Goal: Transaction & Acquisition: Purchase product/service

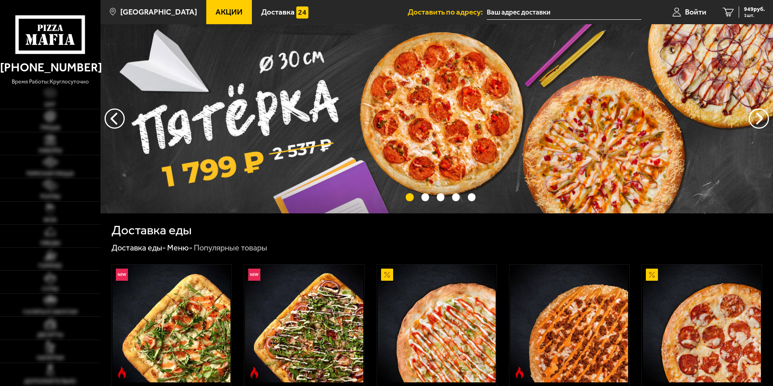
type input "[STREET_ADDRESS]"
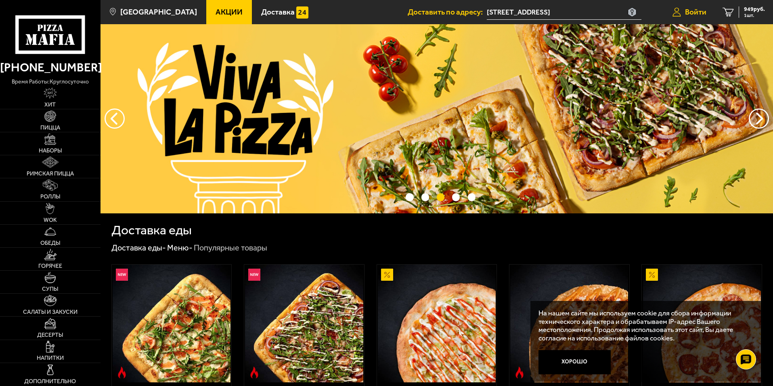
click at [692, 14] on span "Войти" at bounding box center [695, 12] width 21 height 8
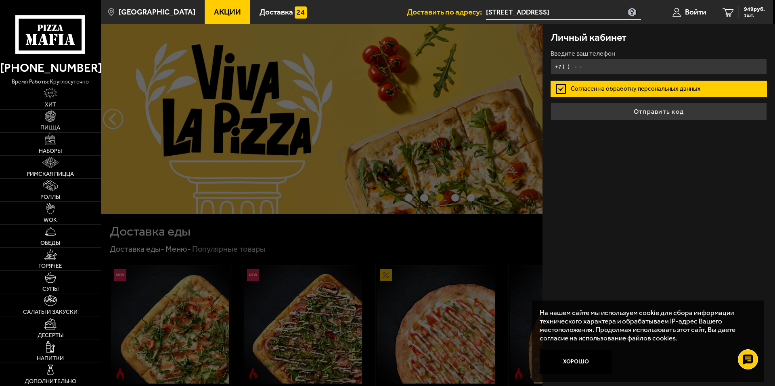
click at [633, 70] on input "+7 ( ) - -" at bounding box center [659, 67] width 216 height 16
type input "+7 ( ) - -"
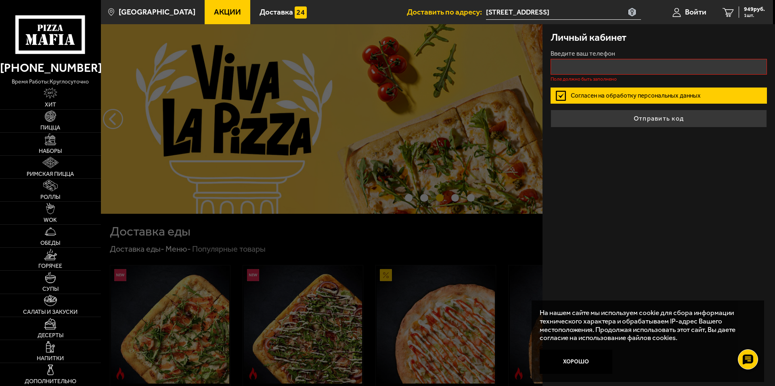
click at [613, 90] on label "Согласен на обработку персональных данных" at bounding box center [659, 96] width 216 height 16
click at [0, 0] on input "Согласен на обработку персональных данных" at bounding box center [0, 0] width 0 height 0
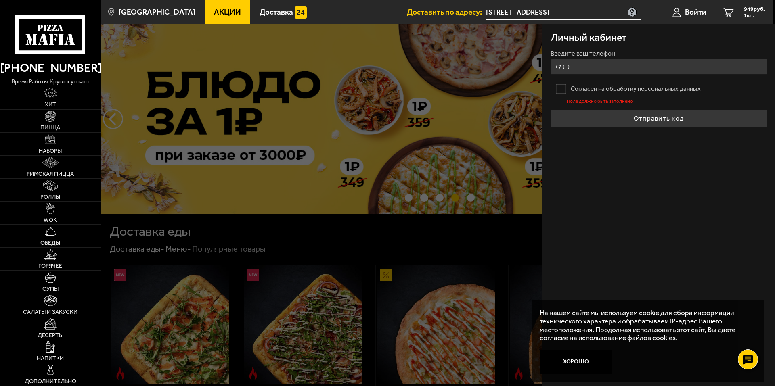
click at [610, 67] on input "+7 ( ) - -" at bounding box center [659, 67] width 216 height 16
click at [597, 68] on input "+7 ( ) - -" at bounding box center [659, 67] width 216 height 16
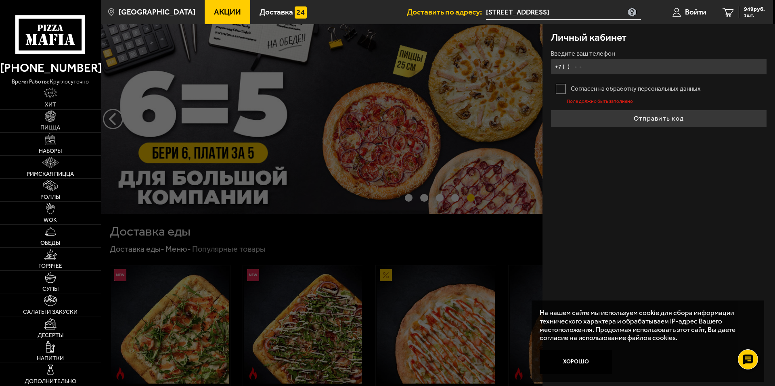
click at [587, 65] on input "+7 ( ) - -" at bounding box center [659, 67] width 216 height 16
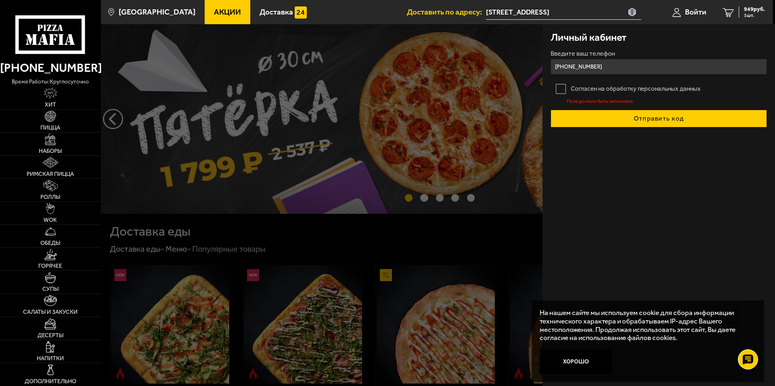
type input "[PHONE_NUMBER]"
click at [606, 118] on button "Отправить код" at bounding box center [659, 119] width 216 height 18
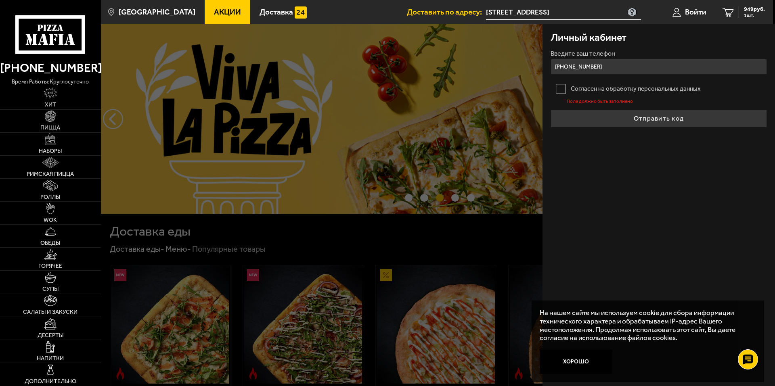
click at [563, 88] on label "Согласен на обработку персональных данных" at bounding box center [659, 89] width 216 height 16
click at [0, 0] on input "Согласен на обработку персональных данных" at bounding box center [0, 0] width 0 height 0
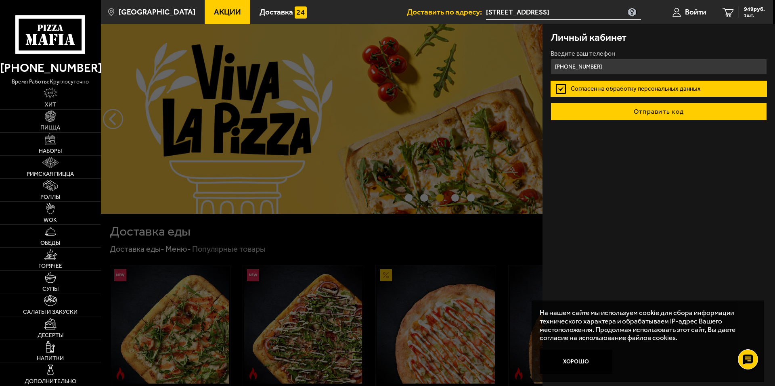
click at [587, 115] on button "Отправить код" at bounding box center [659, 112] width 216 height 18
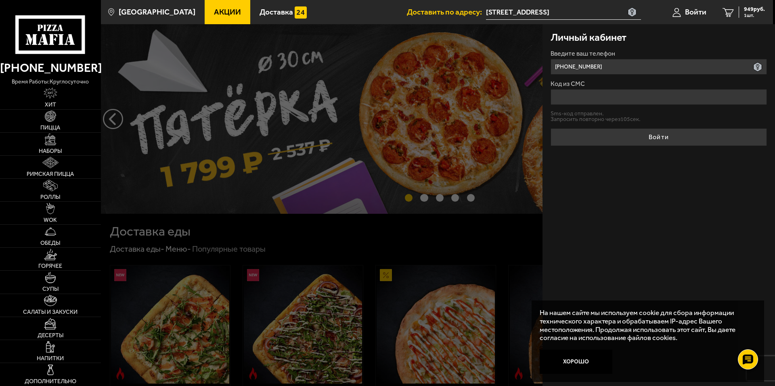
click at [582, 96] on input "Код из СМС" at bounding box center [659, 97] width 216 height 16
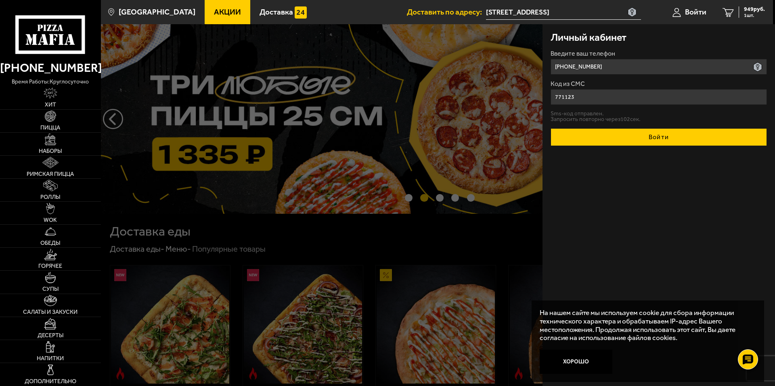
type input "771123"
click at [616, 137] on button "Войти" at bounding box center [659, 137] width 216 height 18
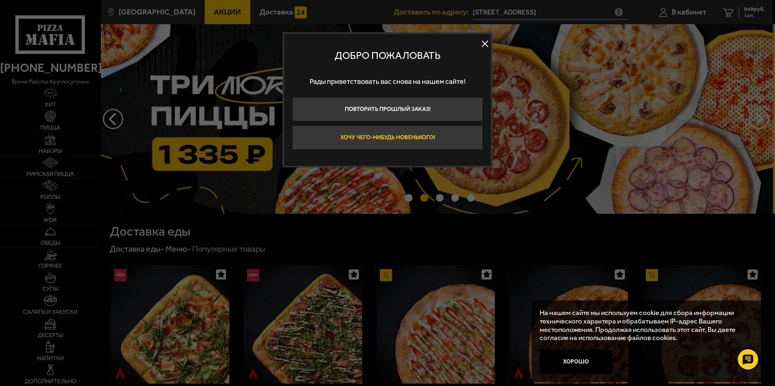
click at [459, 142] on button "Хочу чего-нибудь новенького!" at bounding box center [387, 138] width 191 height 24
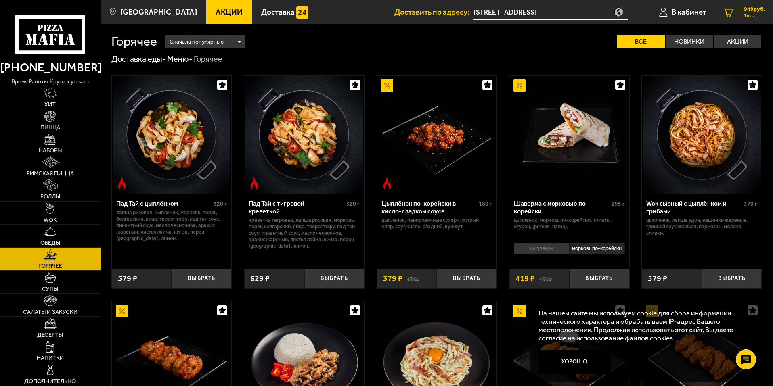
click at [746, 13] on span "1 шт." at bounding box center [754, 15] width 21 height 5
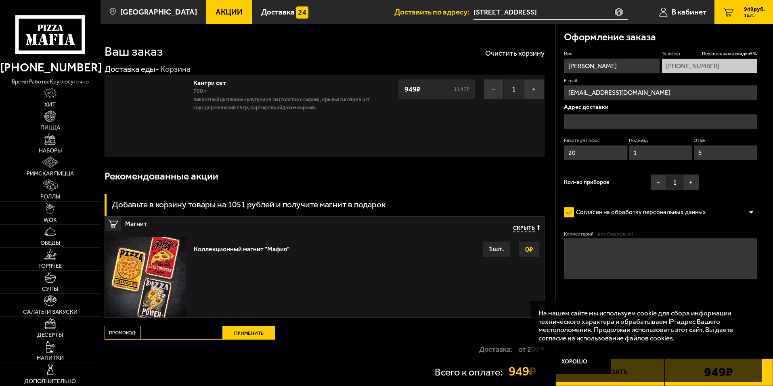
type input "[STREET_ADDRESS]"
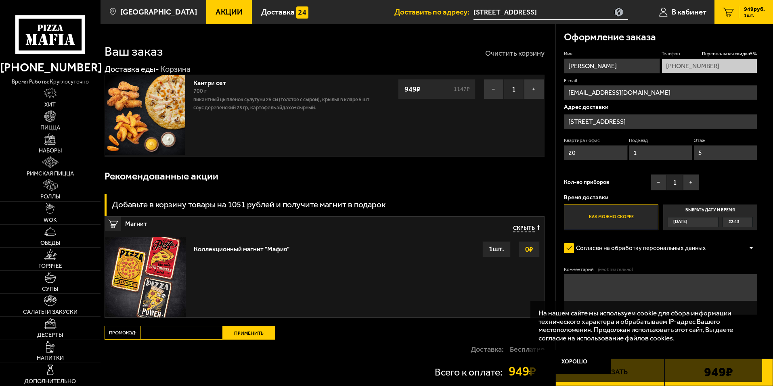
click at [519, 53] on button "Очистить корзину" at bounding box center [514, 53] width 59 height 7
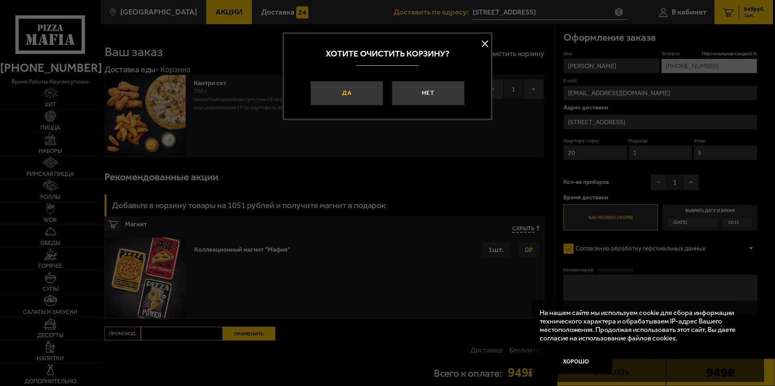
click at [364, 101] on button "Да" at bounding box center [346, 93] width 73 height 24
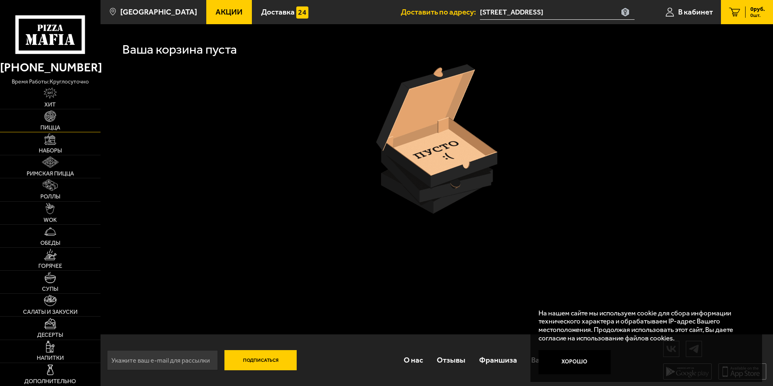
click at [47, 125] on span "Пицца" at bounding box center [50, 128] width 20 height 6
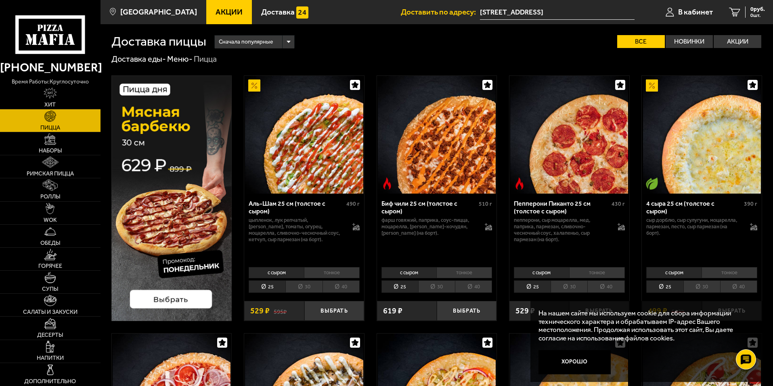
click at [276, 42] on div "Сначала популярные" at bounding box center [255, 42] width 80 height 13
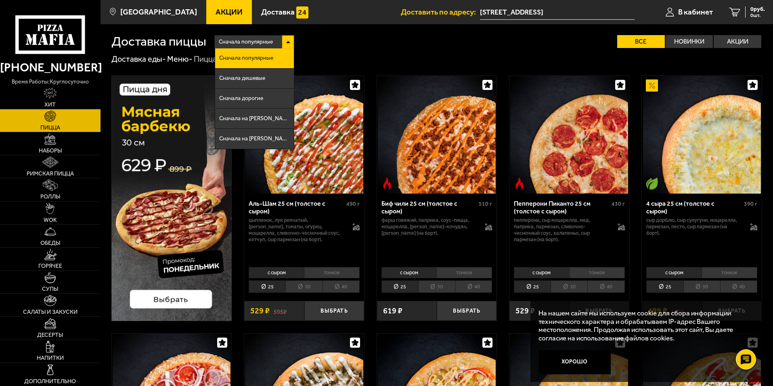
click at [346, 34] on div "Доставка пиццы Сначала популярные Сначала популярные Сначала дешевые Сначала до…" at bounding box center [436, 36] width 651 height 24
click at [415, 34] on div "Доставка пиццы Сначала популярные Сначала популярные Сначала дешевые Сначала до…" at bounding box center [436, 36] width 651 height 24
click at [401, 45] on div "Сначала популярные Сначала популярные Сначала дешевые Сначала дорогие Сначала н…" at bounding box center [484, 41] width 556 height 13
click at [291, 38] on div "Сначала популярные" at bounding box center [255, 42] width 80 height 13
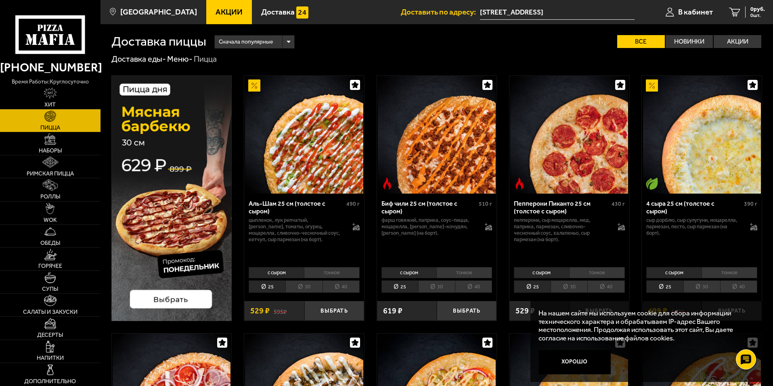
click at [348, 272] on li "тонкое" at bounding box center [332, 272] width 56 height 11
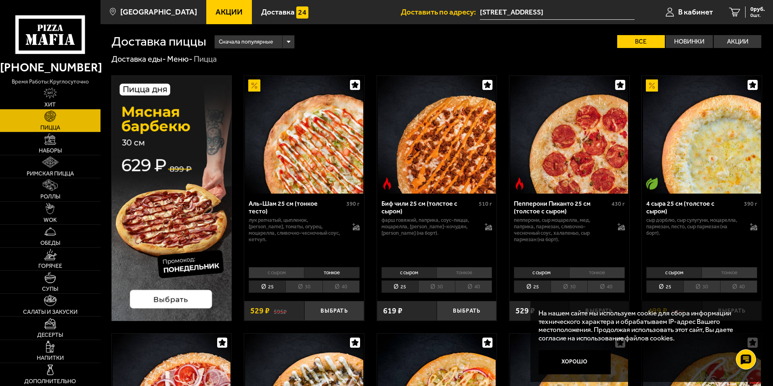
click at [726, 273] on li "тонкое" at bounding box center [730, 272] width 56 height 11
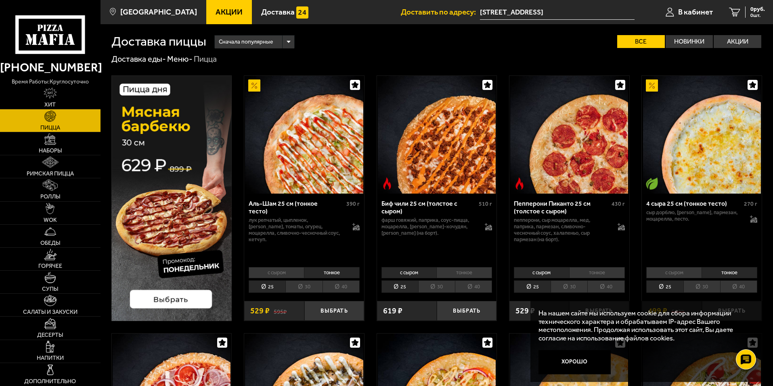
click at [706, 284] on li "30" at bounding box center [701, 287] width 37 height 13
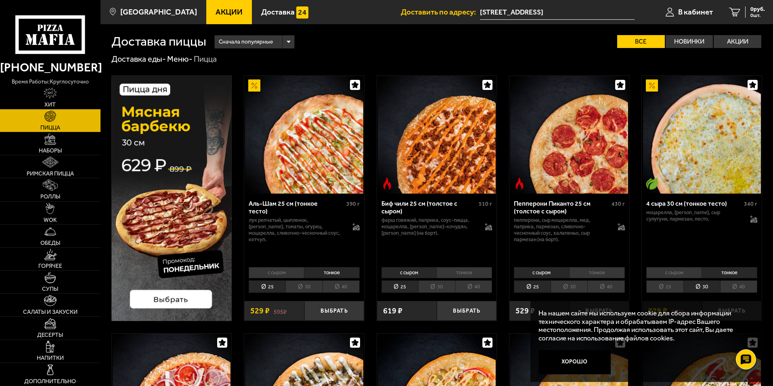
click at [686, 157] on img at bounding box center [702, 135] width 118 height 118
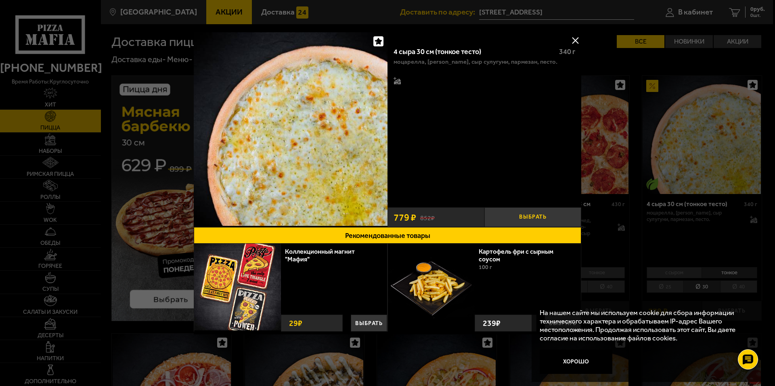
click at [532, 216] on button "Выбрать" at bounding box center [532, 217] width 97 height 20
click at [635, 242] on div at bounding box center [387, 193] width 775 height 386
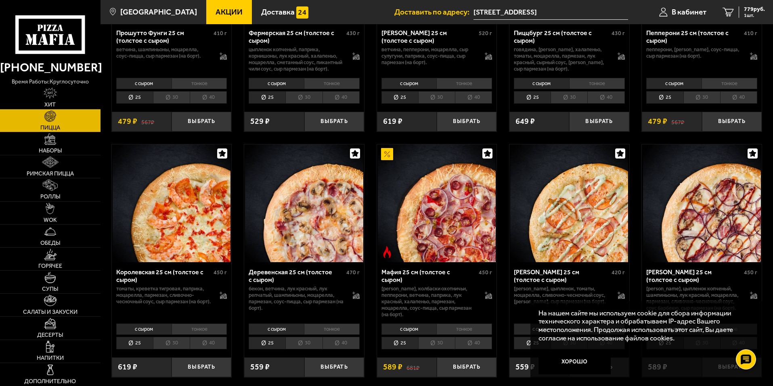
scroll to position [727, 0]
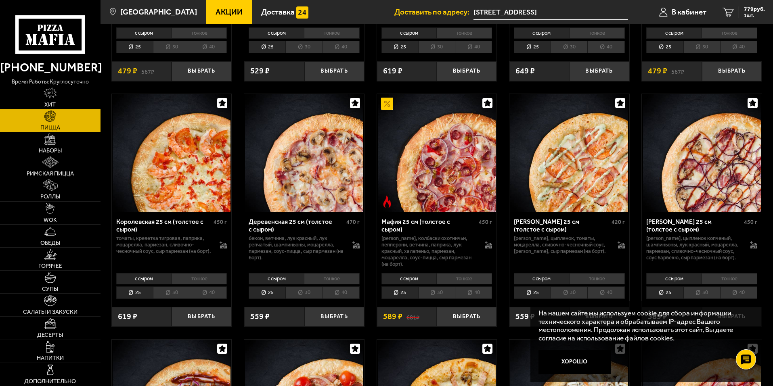
click at [471, 285] on li "тонкое" at bounding box center [464, 278] width 56 height 11
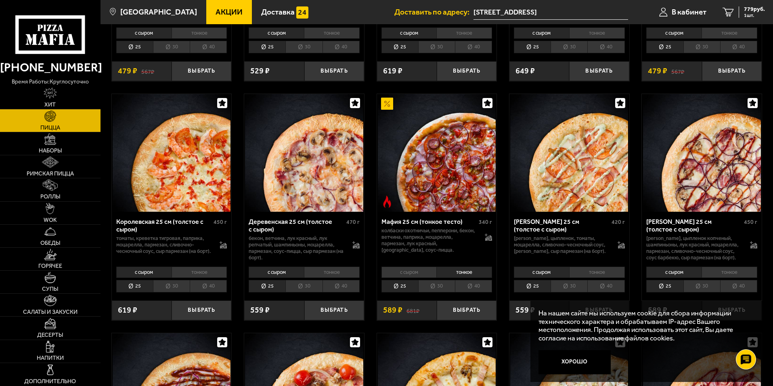
click at [349, 278] on li "тонкое" at bounding box center [332, 272] width 56 height 11
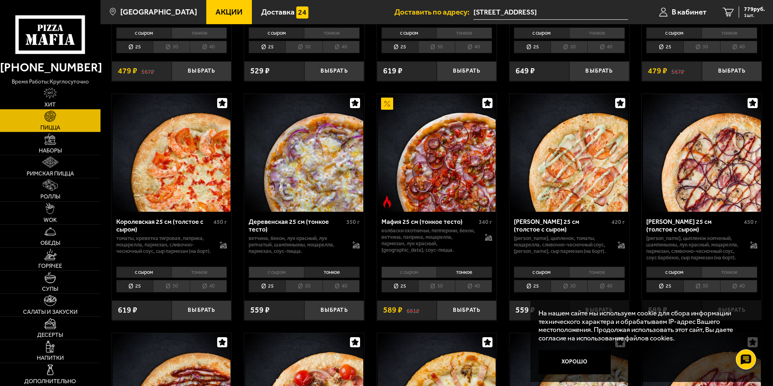
click at [213, 278] on li "тонкое" at bounding box center [200, 272] width 56 height 11
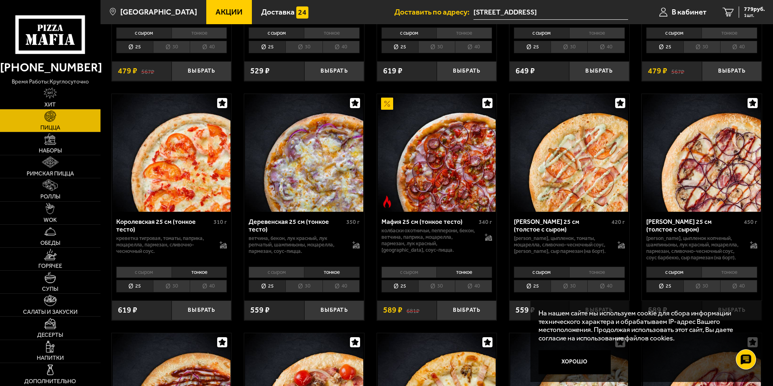
click at [731, 278] on li "тонкое" at bounding box center [730, 272] width 56 height 11
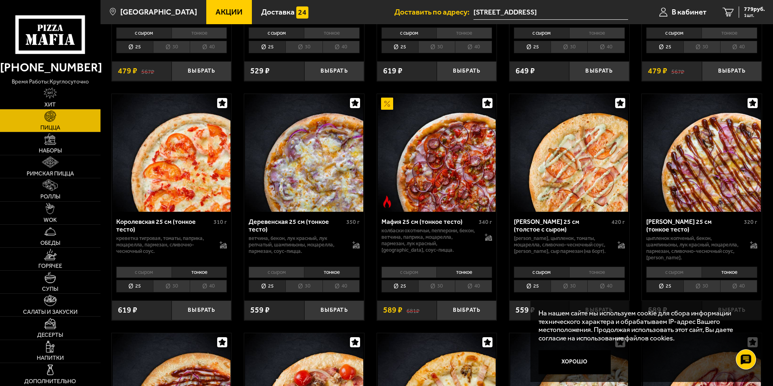
click at [616, 278] on li "тонкое" at bounding box center [597, 272] width 56 height 11
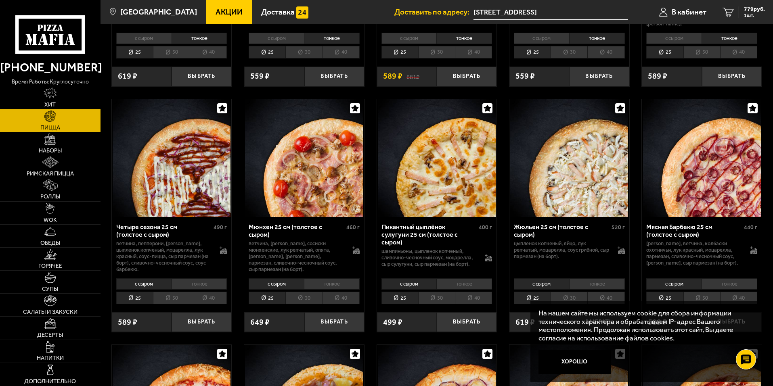
scroll to position [969, 0]
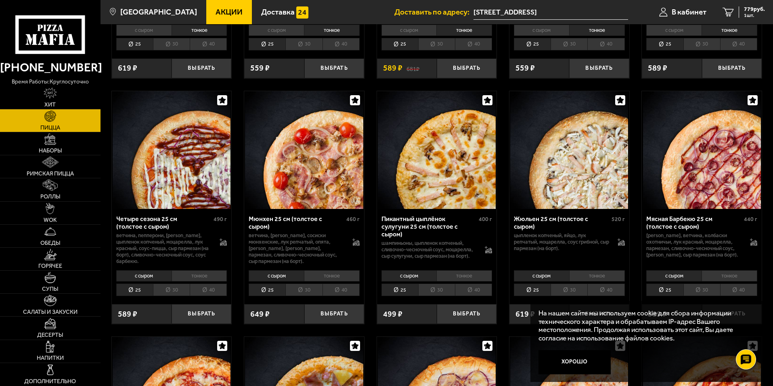
click at [607, 282] on li "тонкое" at bounding box center [597, 275] width 56 height 11
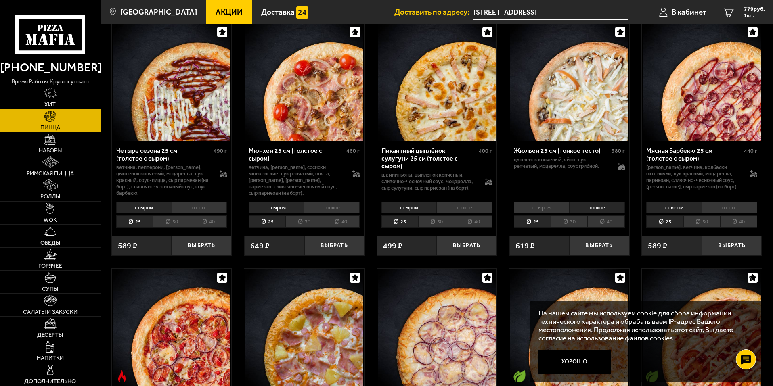
scroll to position [1050, 0]
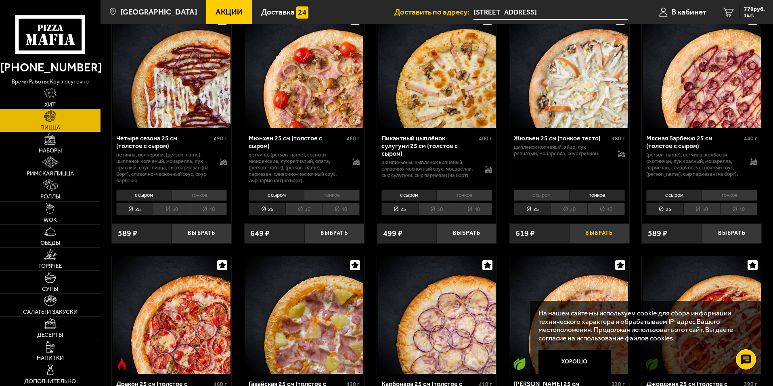
click at [616, 243] on button "Выбрать" at bounding box center [599, 234] width 60 height 20
click at [452, 201] on li "тонкое" at bounding box center [464, 195] width 56 height 11
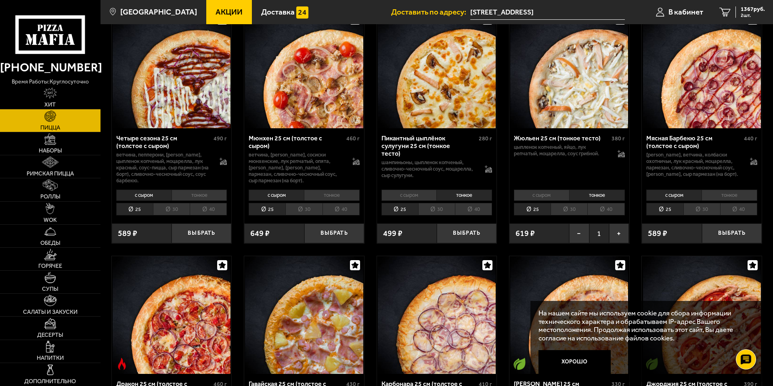
click at [447, 216] on li "30" at bounding box center [436, 209] width 37 height 13
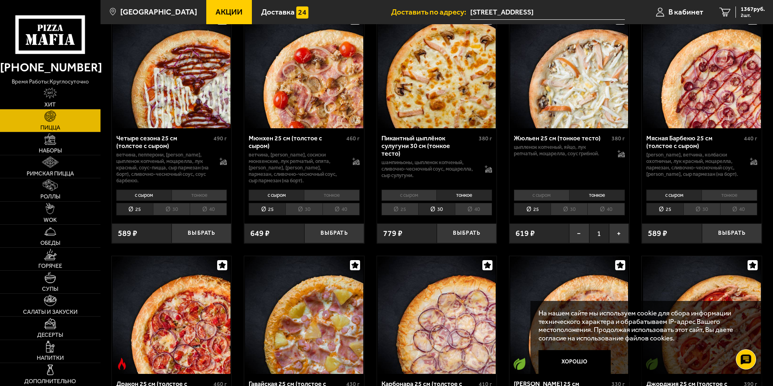
click at [345, 201] on li "тонкое" at bounding box center [332, 195] width 56 height 11
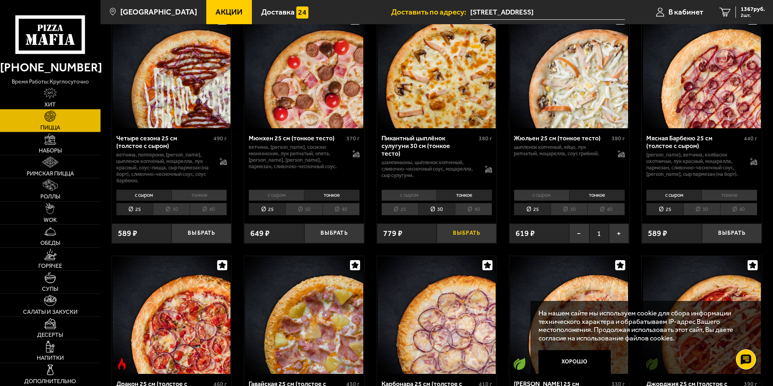
click at [458, 243] on button "Выбрать" at bounding box center [467, 234] width 60 height 20
click at [601, 201] on li "тонкое" at bounding box center [597, 195] width 56 height 11
click at [568, 216] on li "30" at bounding box center [569, 209] width 37 height 13
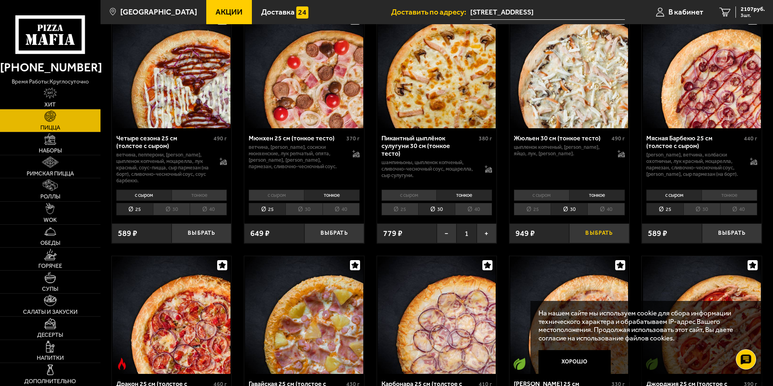
click at [601, 243] on button "Выбрать" at bounding box center [599, 234] width 60 height 20
click at [749, 8] on span "3009 руб." at bounding box center [753, 9] width 24 height 6
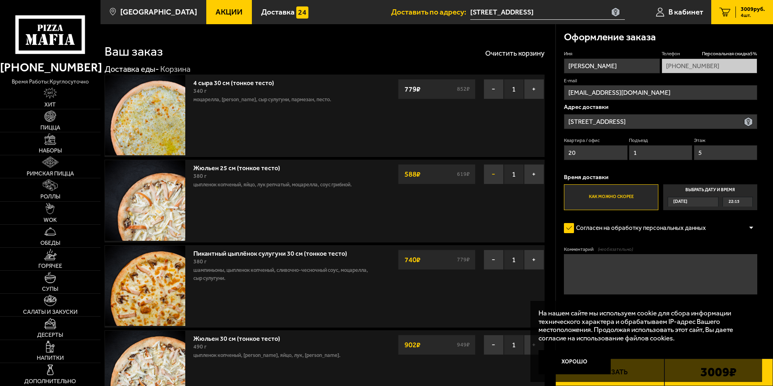
click at [501, 174] on button "−" at bounding box center [494, 174] width 20 height 20
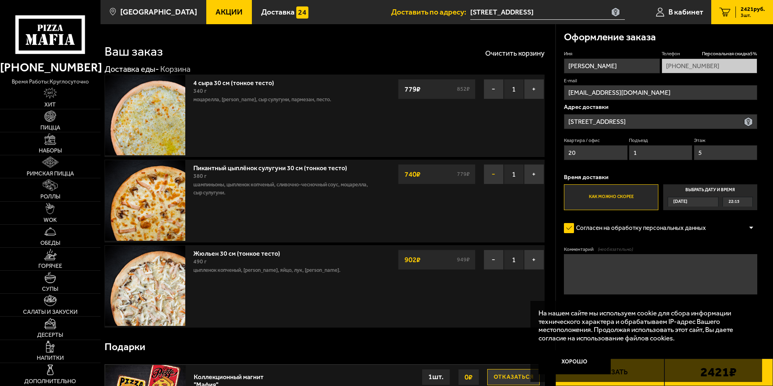
click at [494, 173] on button "−" at bounding box center [494, 174] width 20 height 20
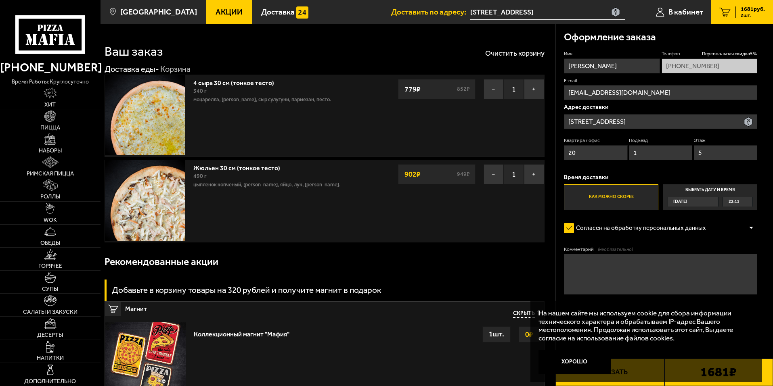
click at [47, 116] on img at bounding box center [49, 116] width 11 height 11
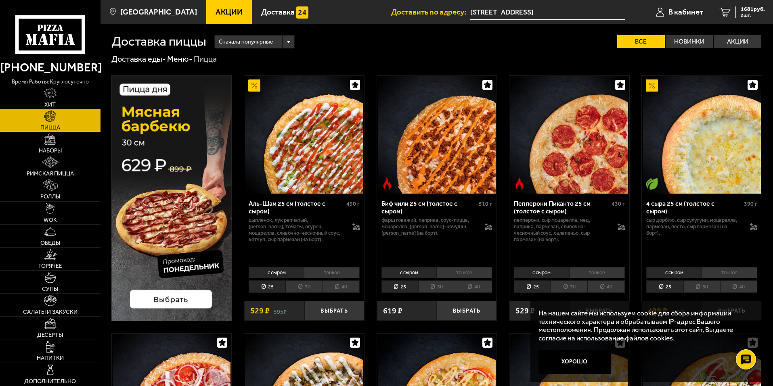
click at [464, 273] on li "тонкое" at bounding box center [464, 272] width 56 height 11
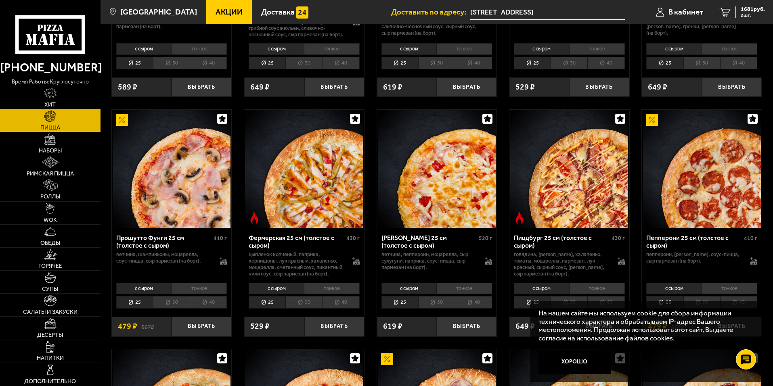
scroll to position [484, 0]
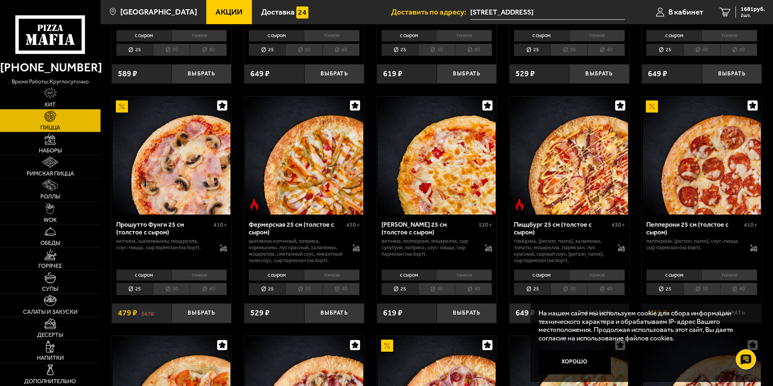
click at [320, 281] on li "тонкое" at bounding box center [332, 275] width 56 height 11
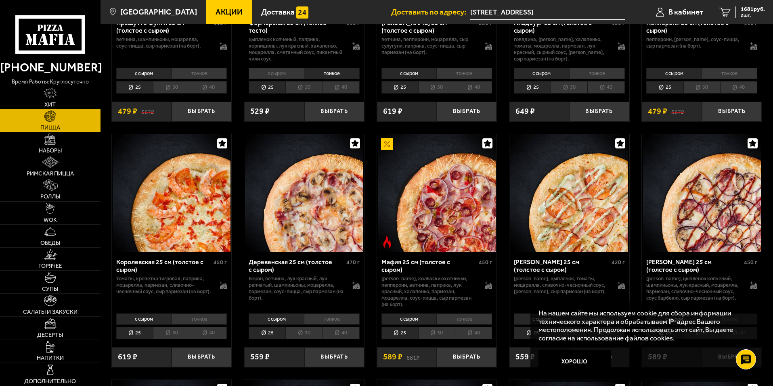
scroll to position [727, 0]
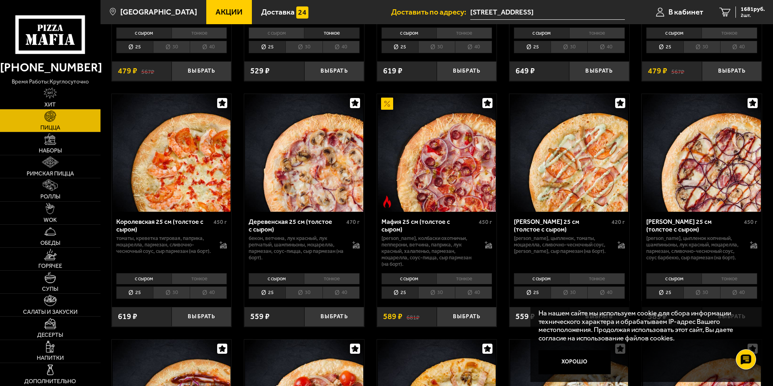
click at [471, 281] on li "тонкое" at bounding box center [464, 278] width 56 height 11
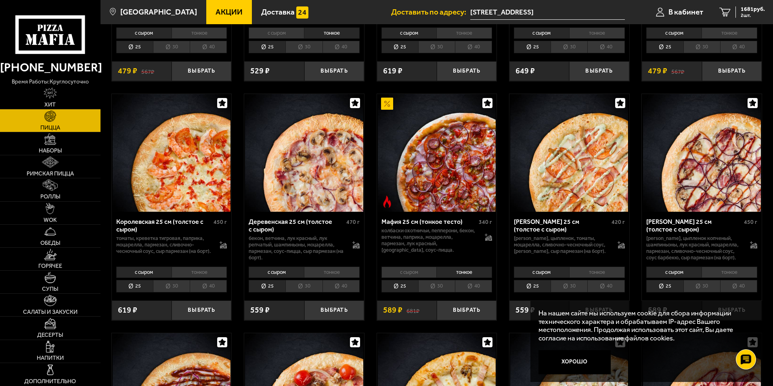
click at [443, 292] on li "30" at bounding box center [436, 286] width 37 height 13
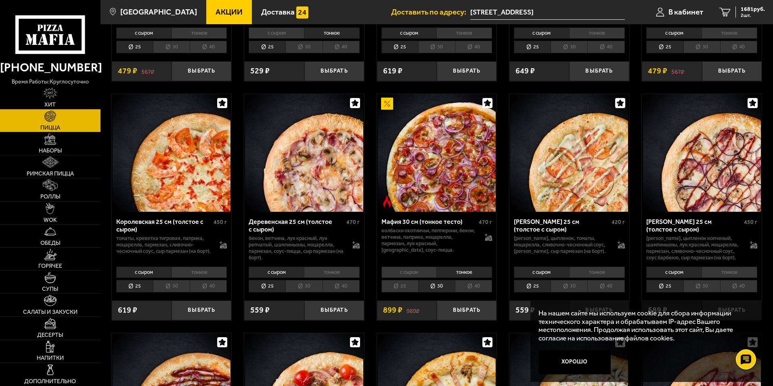
click at [333, 276] on li "тонкое" at bounding box center [332, 272] width 56 height 11
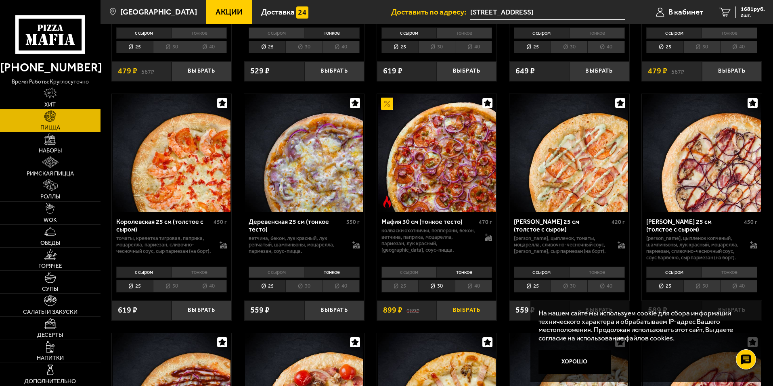
click at [482, 316] on button "Выбрать" at bounding box center [467, 311] width 60 height 20
click at [766, 6] on link "3 2580 руб. 3 шт." at bounding box center [742, 12] width 62 height 24
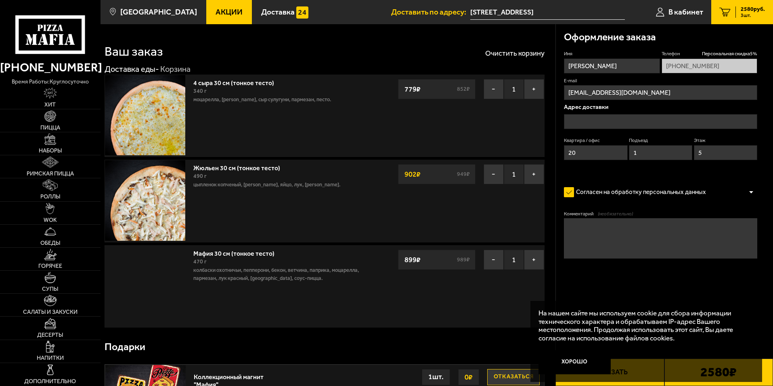
type input "[STREET_ADDRESS]"
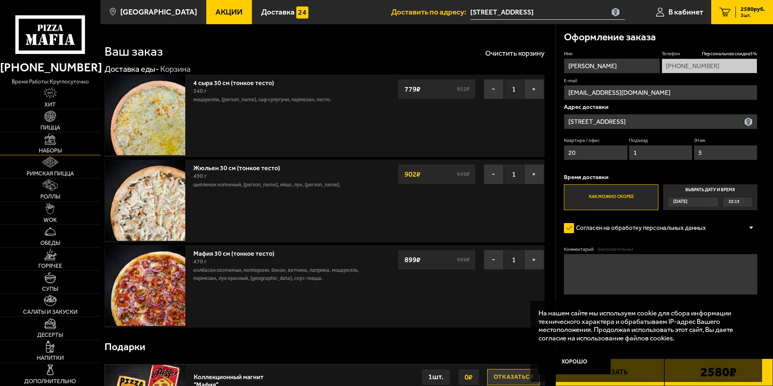
click at [53, 139] on img at bounding box center [49, 139] width 11 height 11
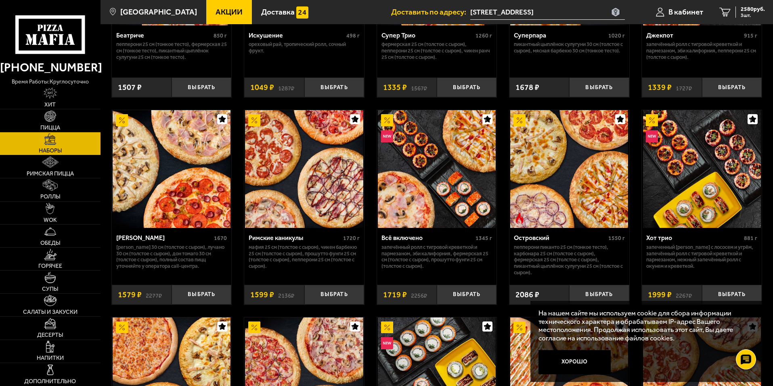
scroll to position [606, 0]
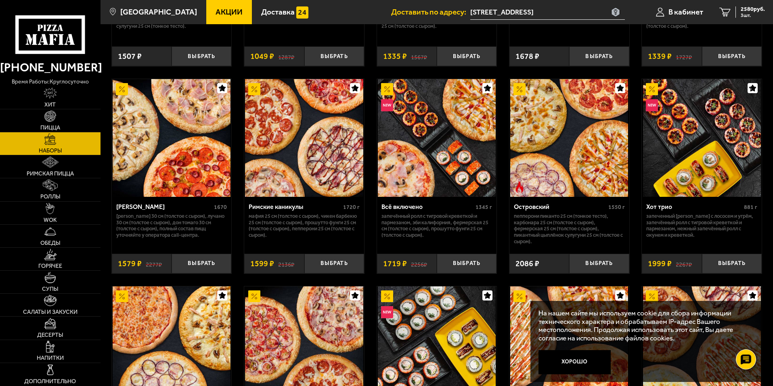
click at [534, 217] on p "Пепперони Пиканто 25 см (тонкое тесто), Карбонара 25 см (толстое с сыром), Ферм…" at bounding box center [569, 229] width 111 height 32
click at [544, 215] on p "Пепперони Пиканто 25 см (тонкое тесто), Карбонара 25 см (толстое с сыром), Ферм…" at bounding box center [569, 229] width 111 height 32
click at [543, 206] on div "Островский" at bounding box center [560, 207] width 92 height 8
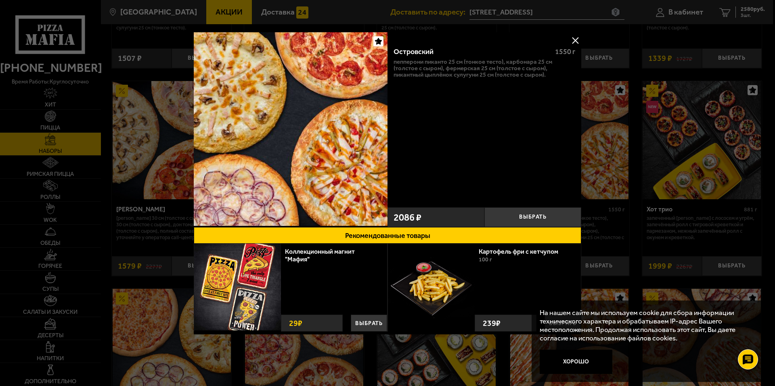
click at [577, 38] on button at bounding box center [575, 40] width 12 height 12
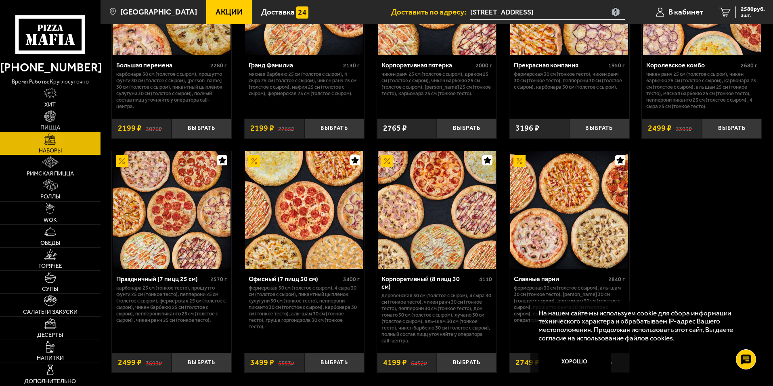
scroll to position [1171, 0]
